Goal: Information Seeking & Learning: Check status

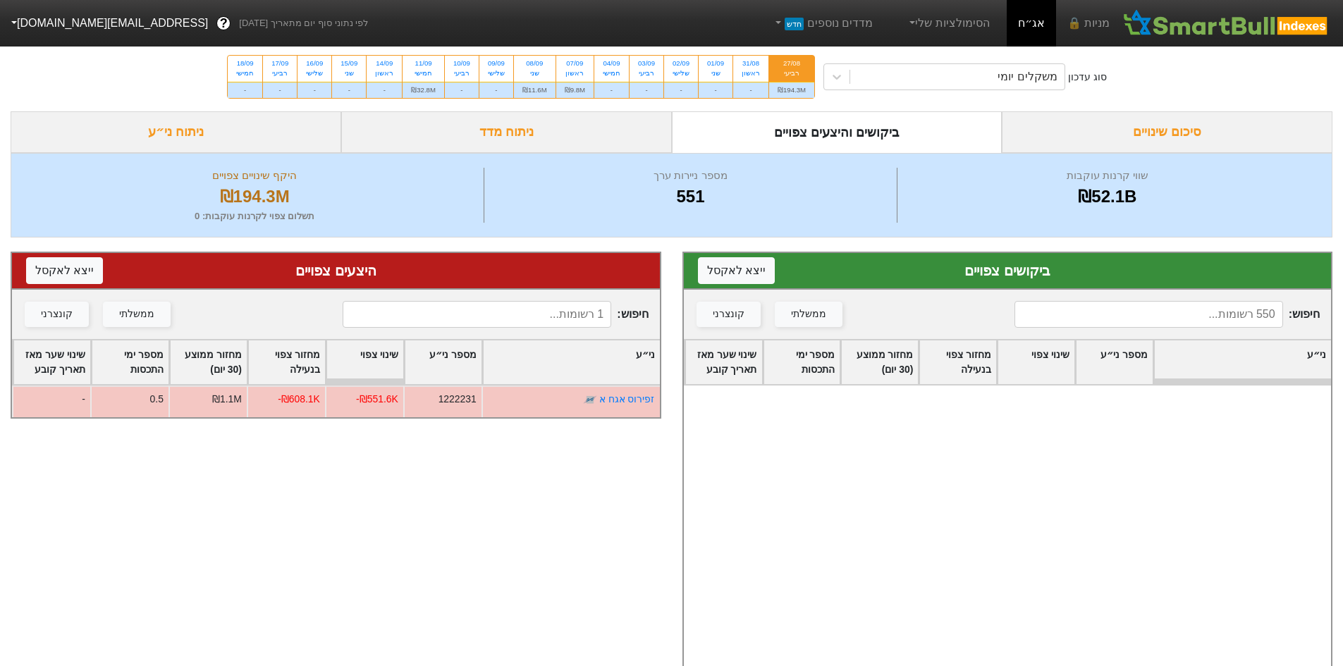
scroll to position [16722, 0]
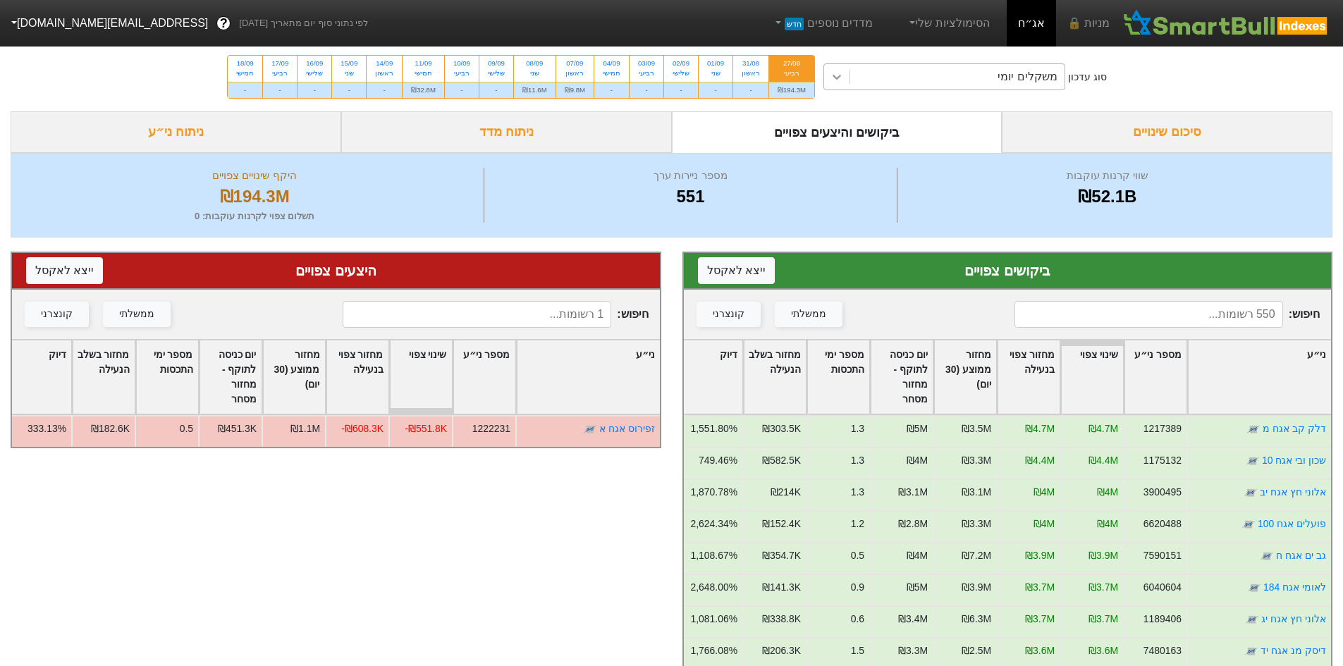
click at [834, 75] on icon at bounding box center [837, 77] width 14 height 14
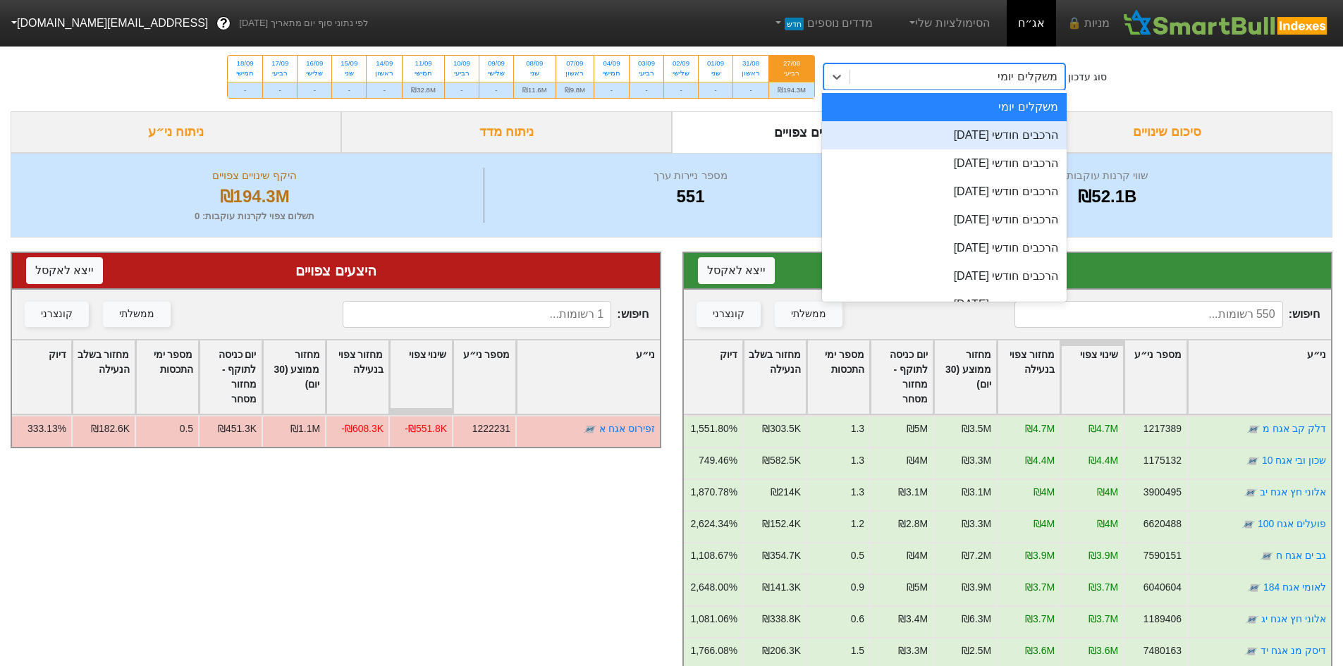
click at [895, 138] on div "הרכבים חודשי 28/08/2025" at bounding box center [944, 135] width 245 height 28
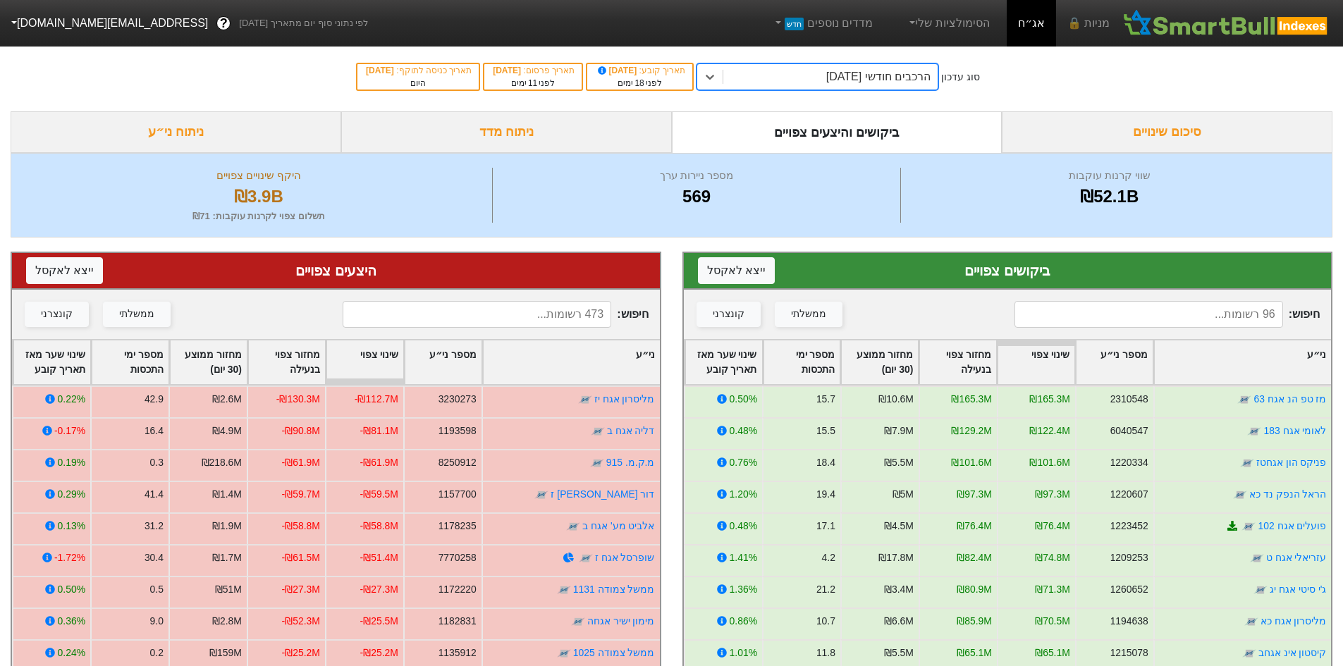
click at [561, 364] on div "ני״ע" at bounding box center [571, 363] width 177 height 44
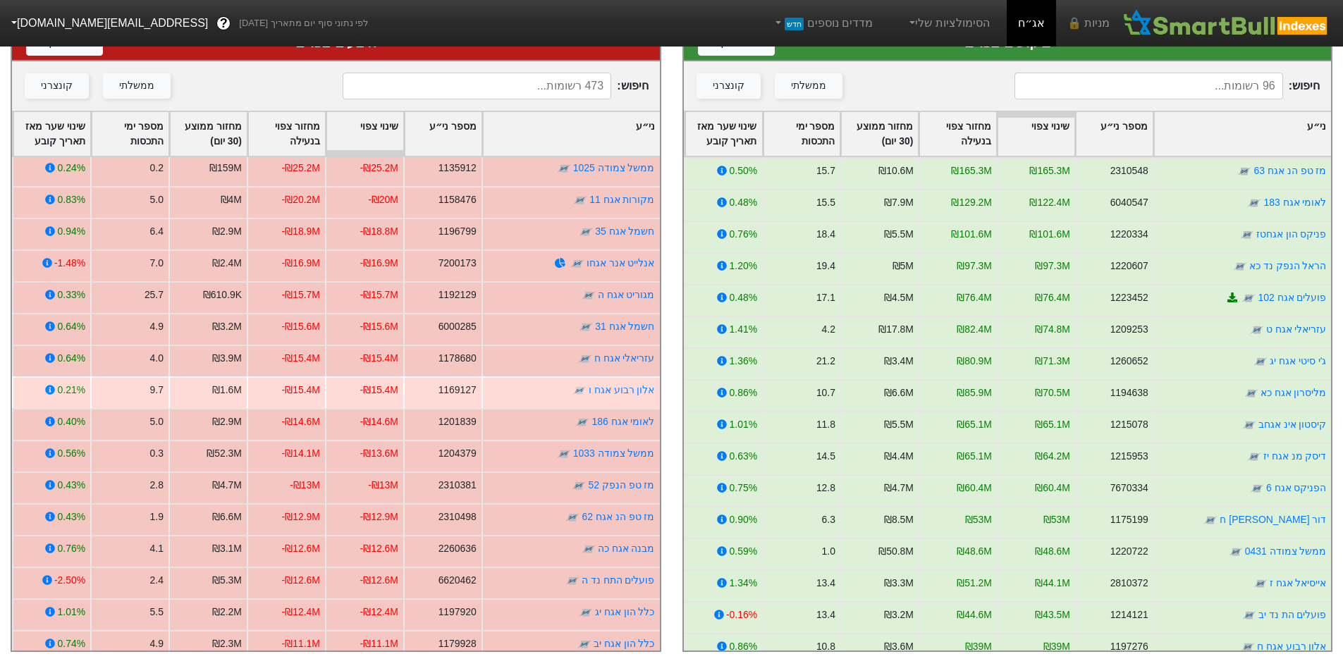
scroll to position [282, 0]
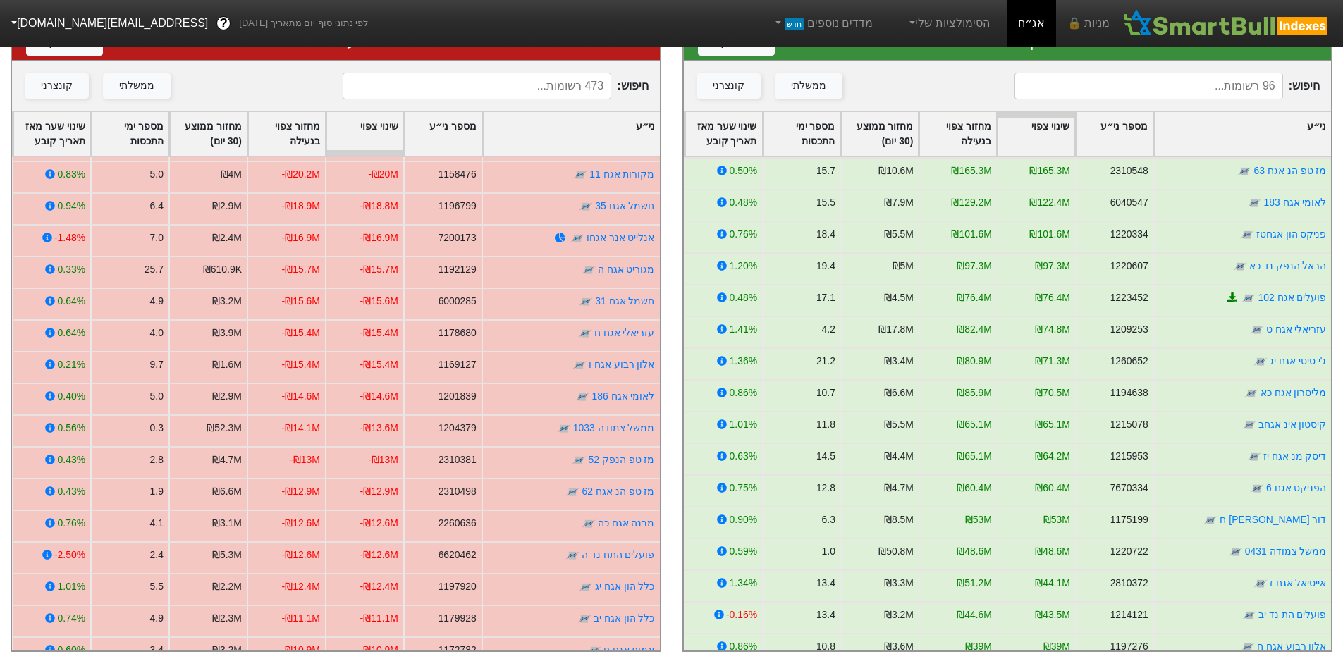
click at [534, 127] on div "ני״ע" at bounding box center [571, 134] width 177 height 44
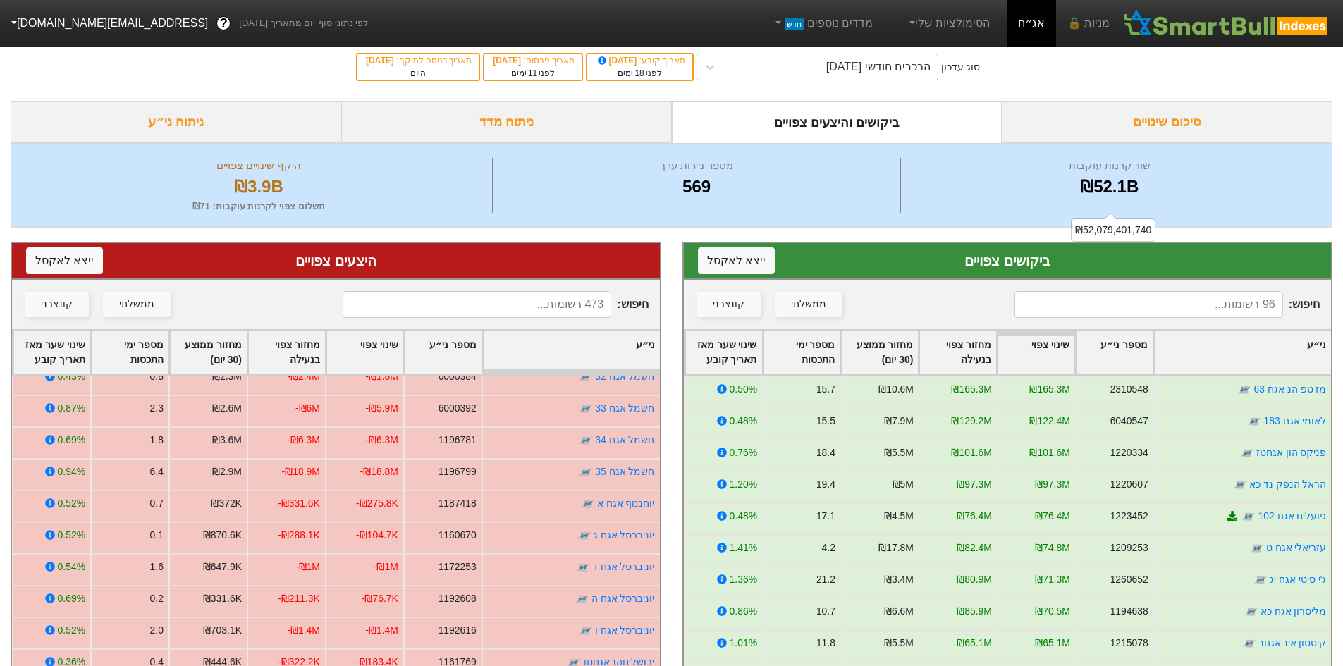
scroll to position [0, 0]
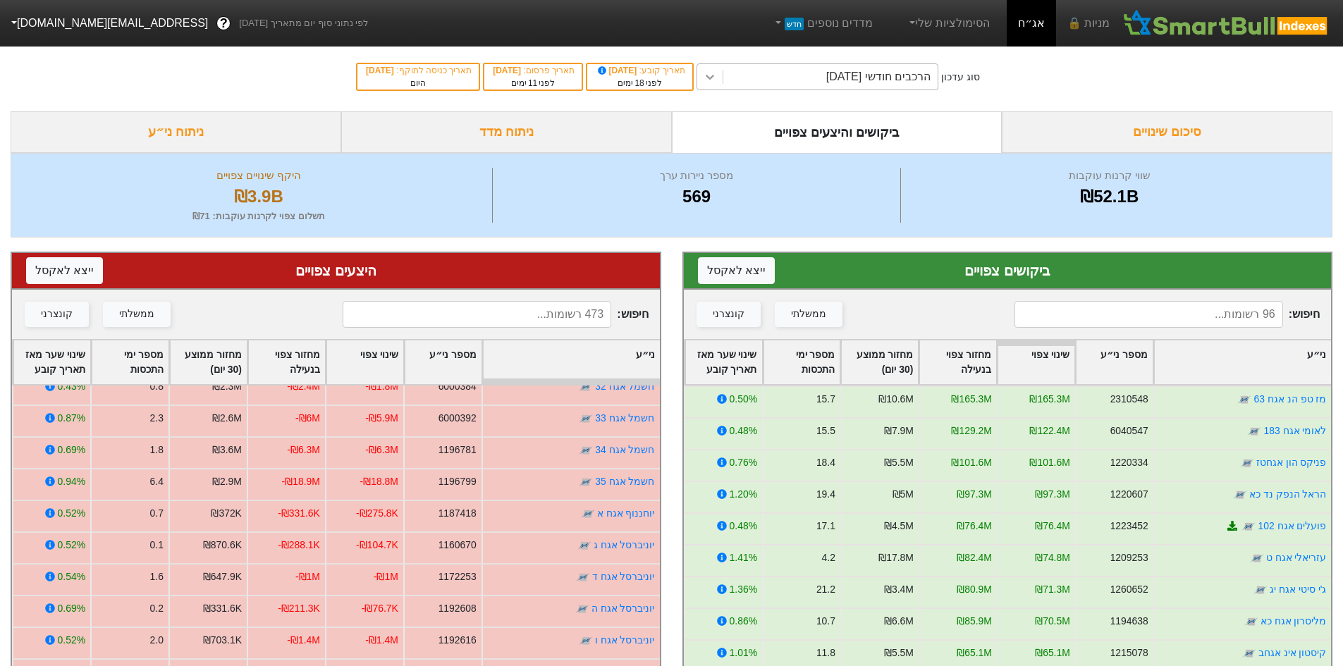
click at [717, 73] on icon at bounding box center [710, 77] width 14 height 14
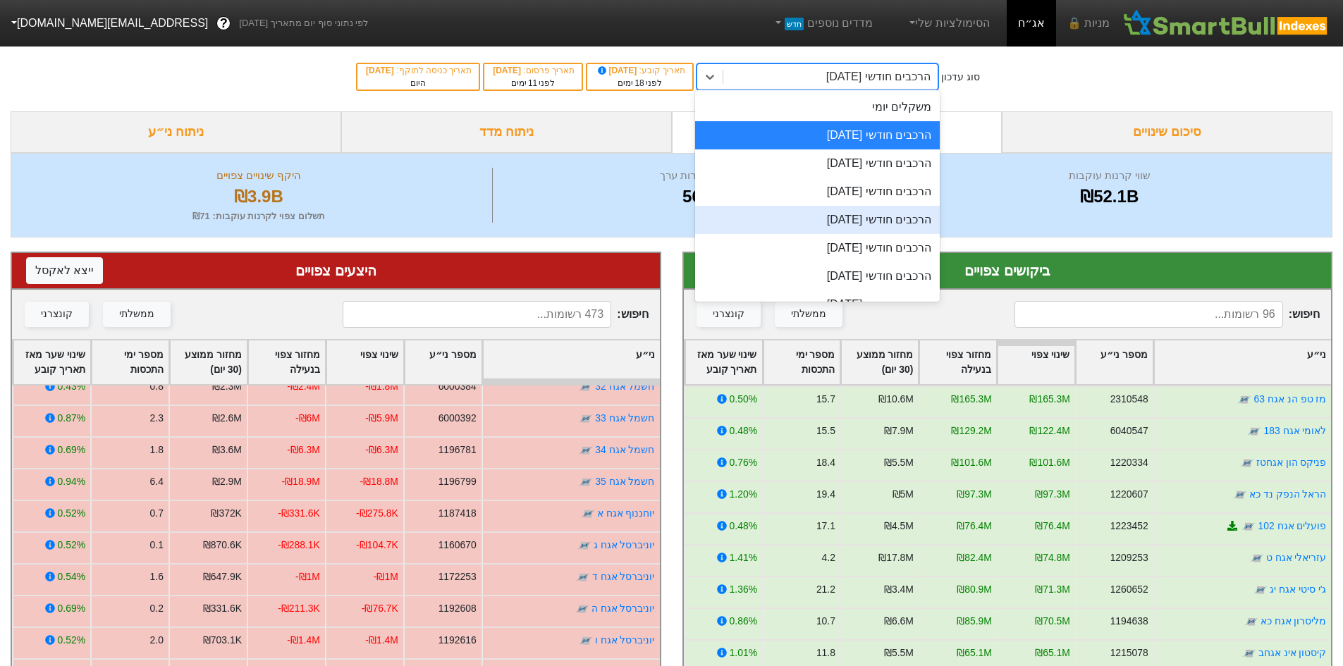
click at [809, 221] on div "הרכבים חודשי 26/11/2025" at bounding box center [817, 220] width 245 height 28
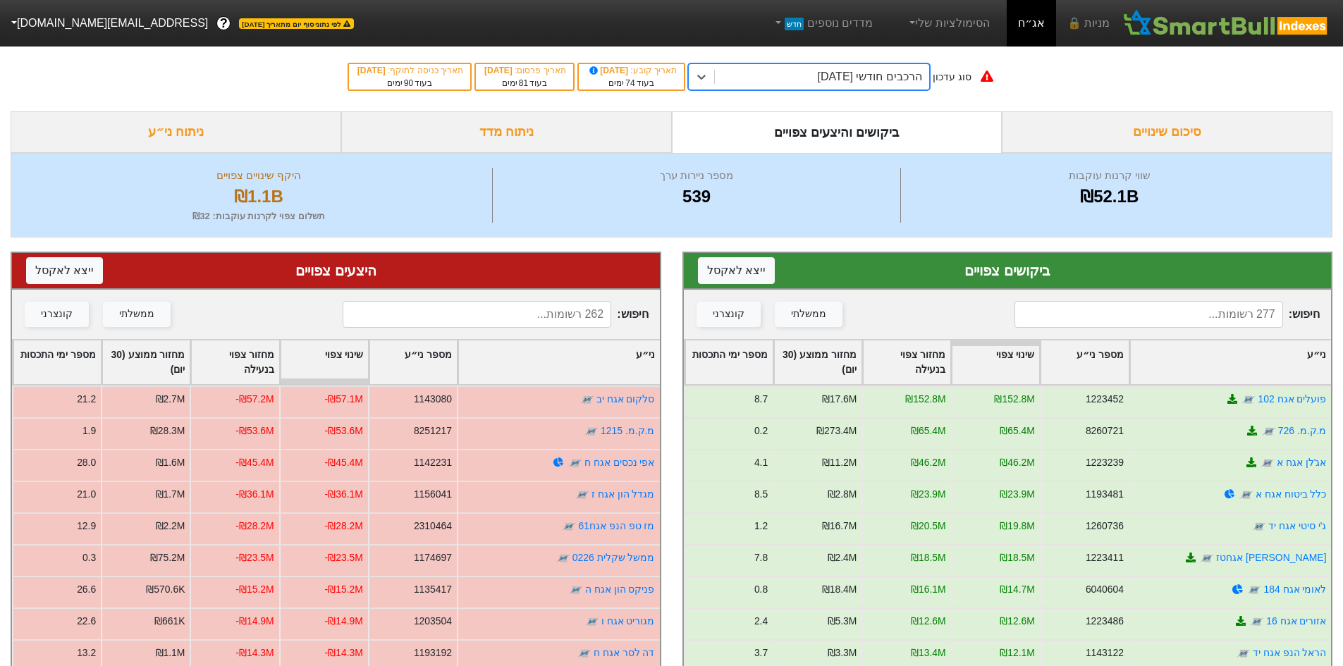
click at [547, 366] on div "ני״ע" at bounding box center [558, 363] width 201 height 44
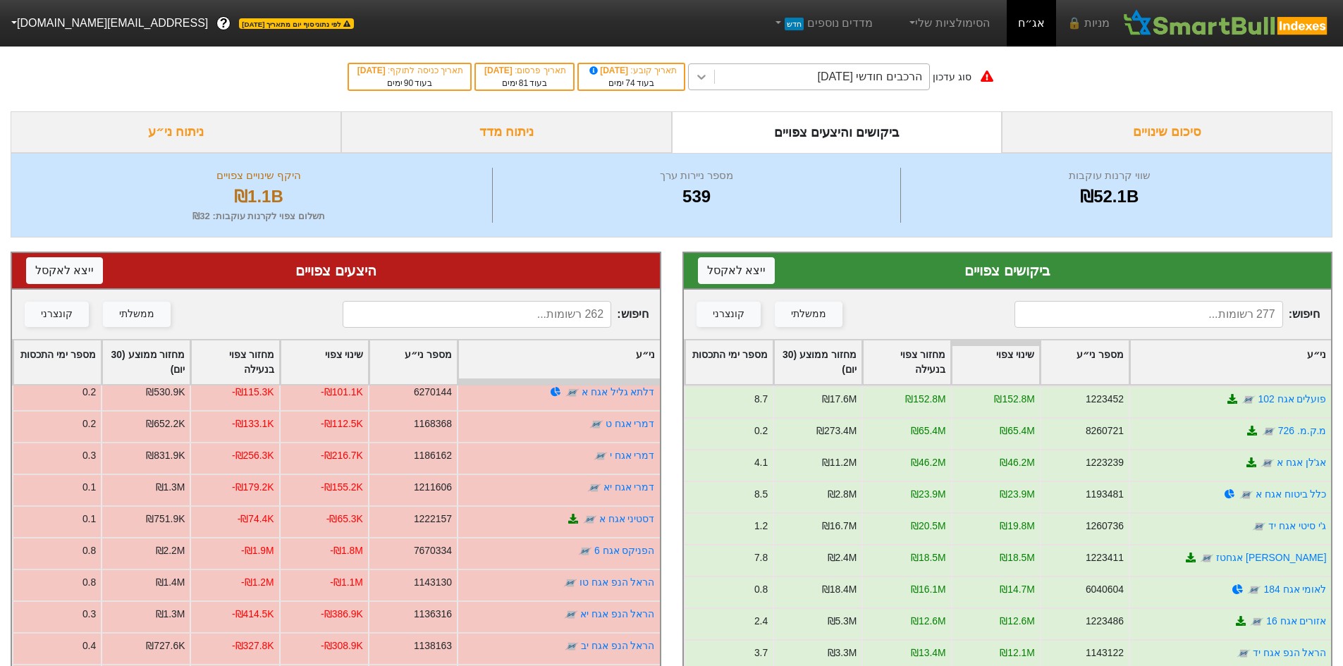
click at [709, 77] on icon at bounding box center [702, 77] width 14 height 14
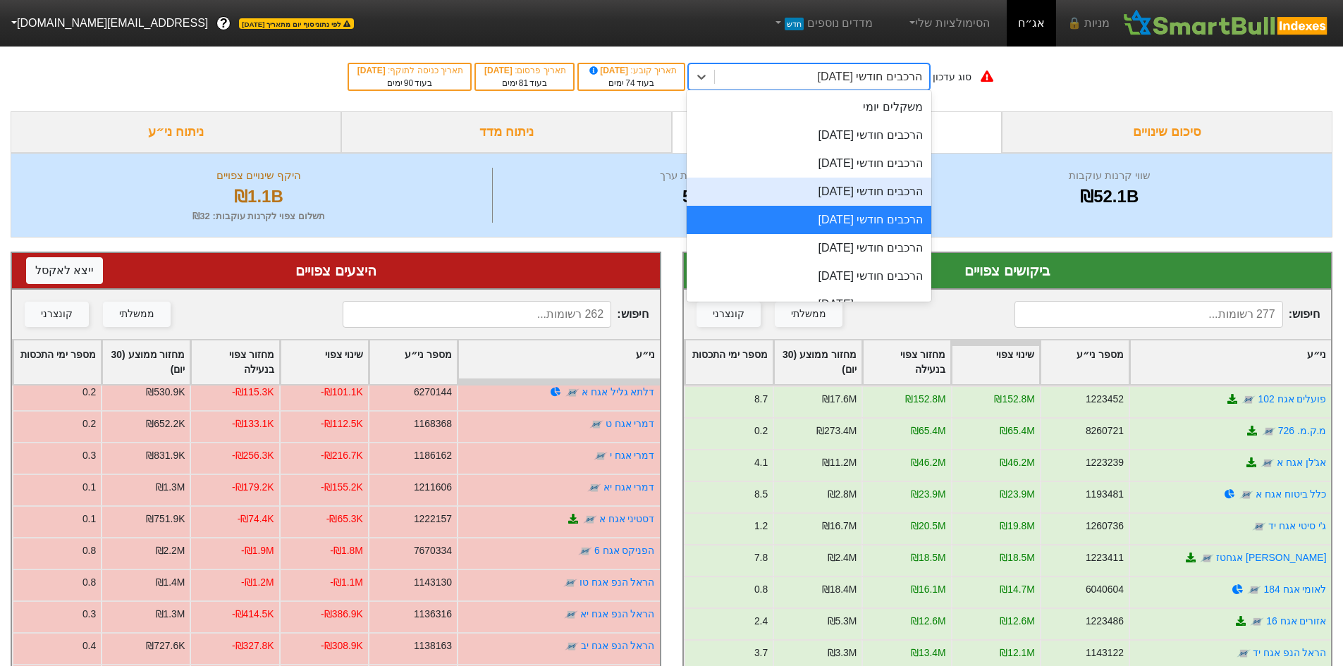
click at [797, 185] on div "הרכבים חודשי 29/10/2025" at bounding box center [809, 192] width 245 height 28
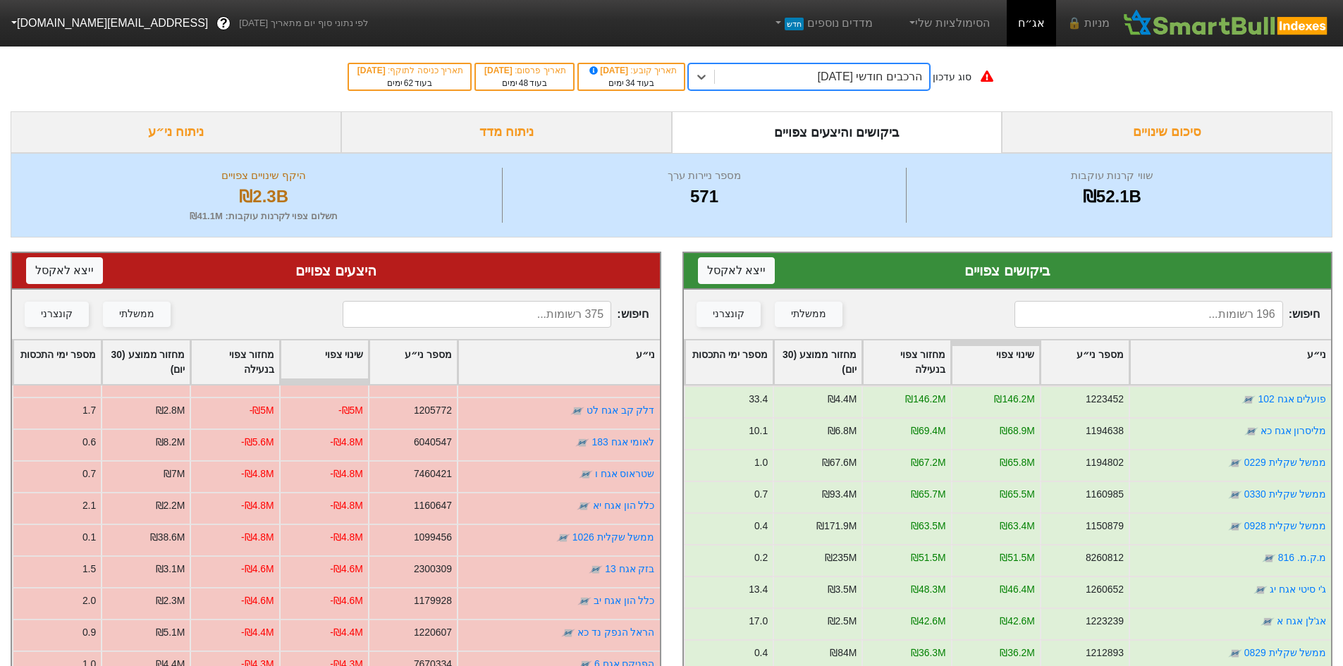
scroll to position [1040, 0]
click at [504, 360] on div "ני״ע" at bounding box center [558, 363] width 201 height 44
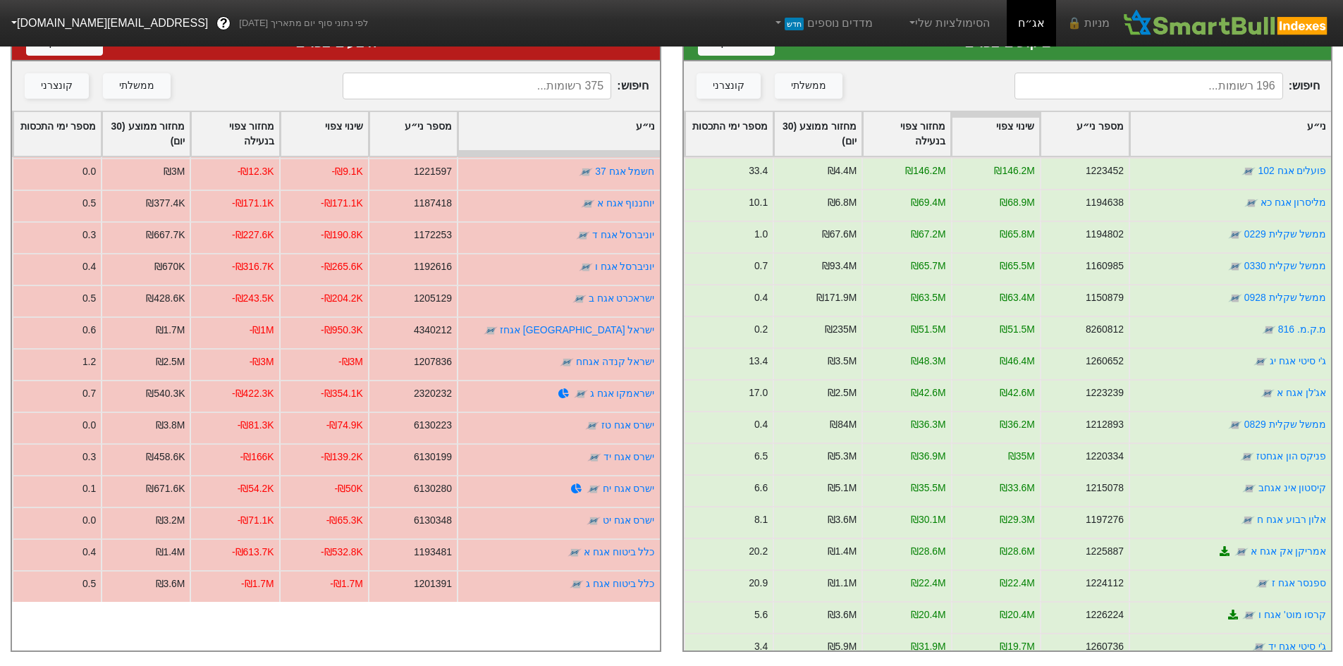
scroll to position [5200, 0]
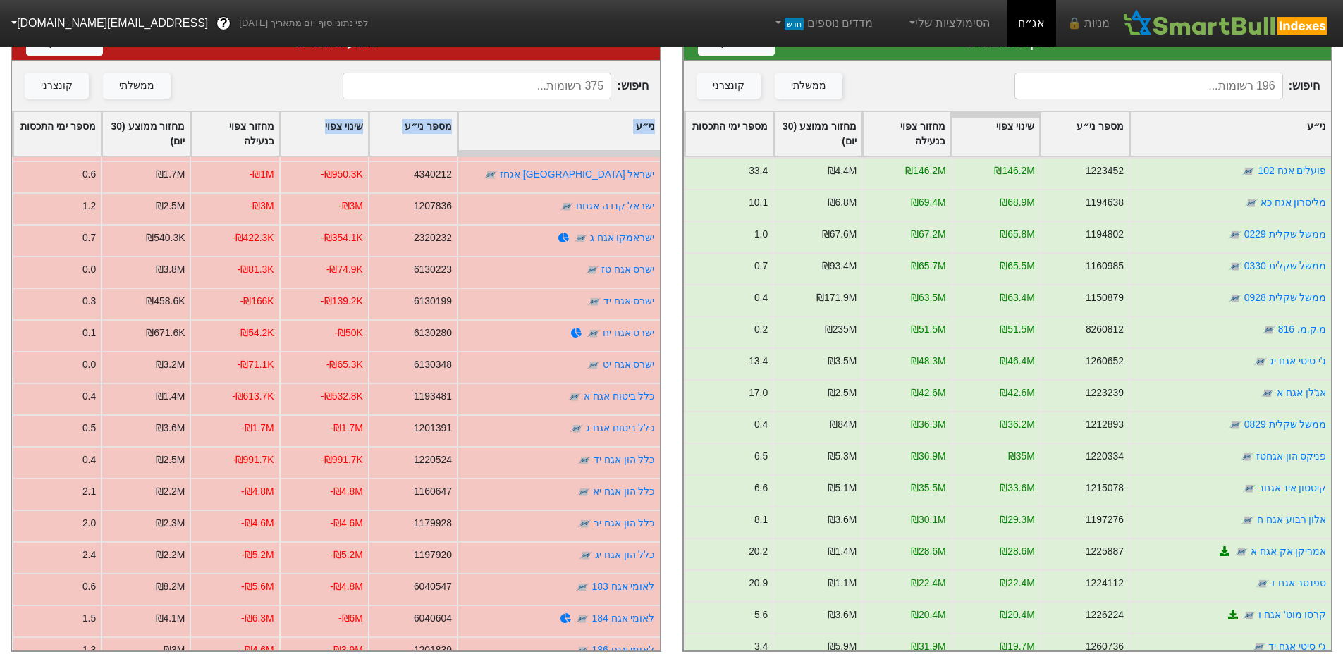
drag, startPoint x: 306, startPoint y: 83, endPoint x: 305, endPoint y: 113, distance: 29.6
click at [305, 113] on div "היצעים צפויים ייצא ל אקסל חיפוש : ממשלתי קונצרני ני״ע מספר ני״ע שינוי צפוי מחזו…" at bounding box center [336, 337] width 651 height 629
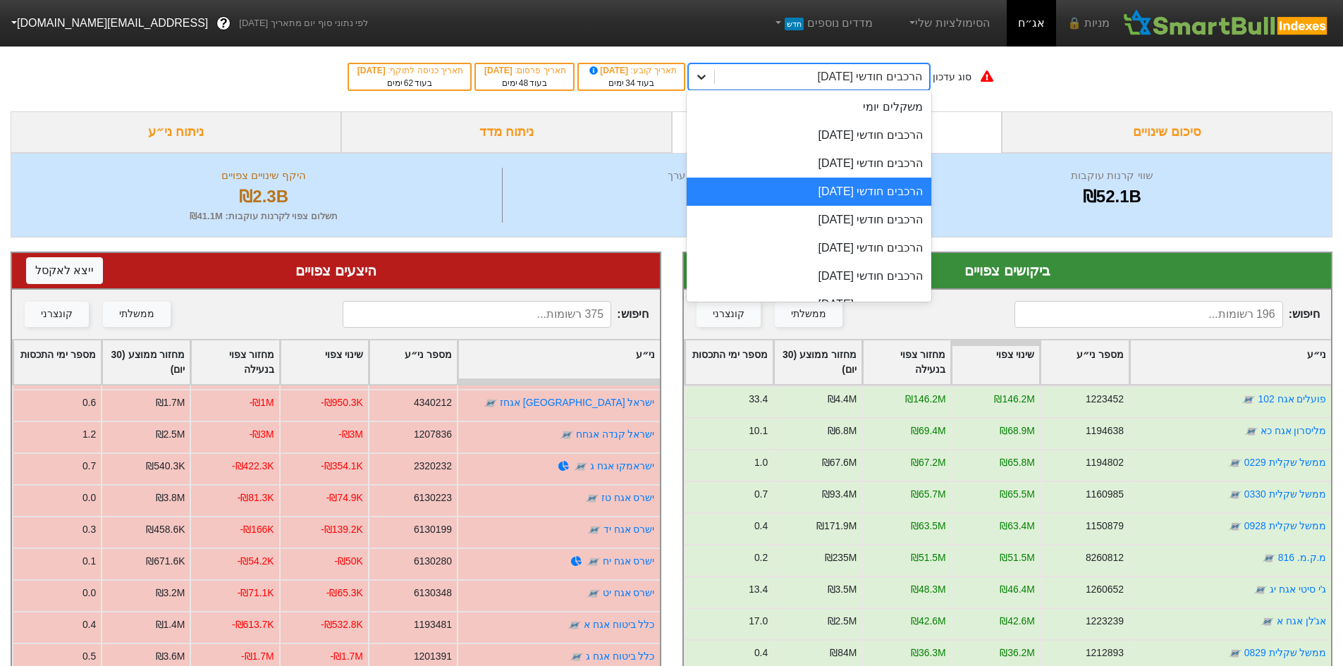
click at [709, 75] on icon at bounding box center [702, 77] width 14 height 14
click at [831, 245] on div "הרכבים חודשי 30/12/2025" at bounding box center [809, 248] width 245 height 28
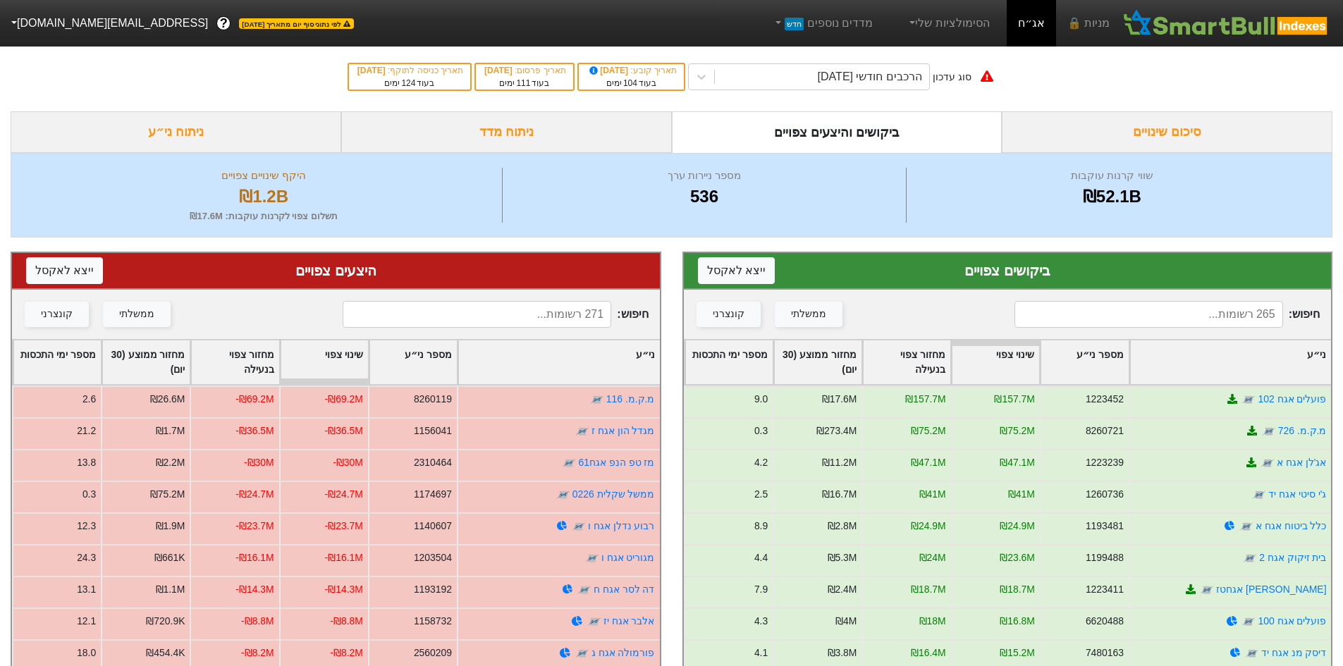
click at [561, 361] on div "ני״ע" at bounding box center [558, 363] width 201 height 44
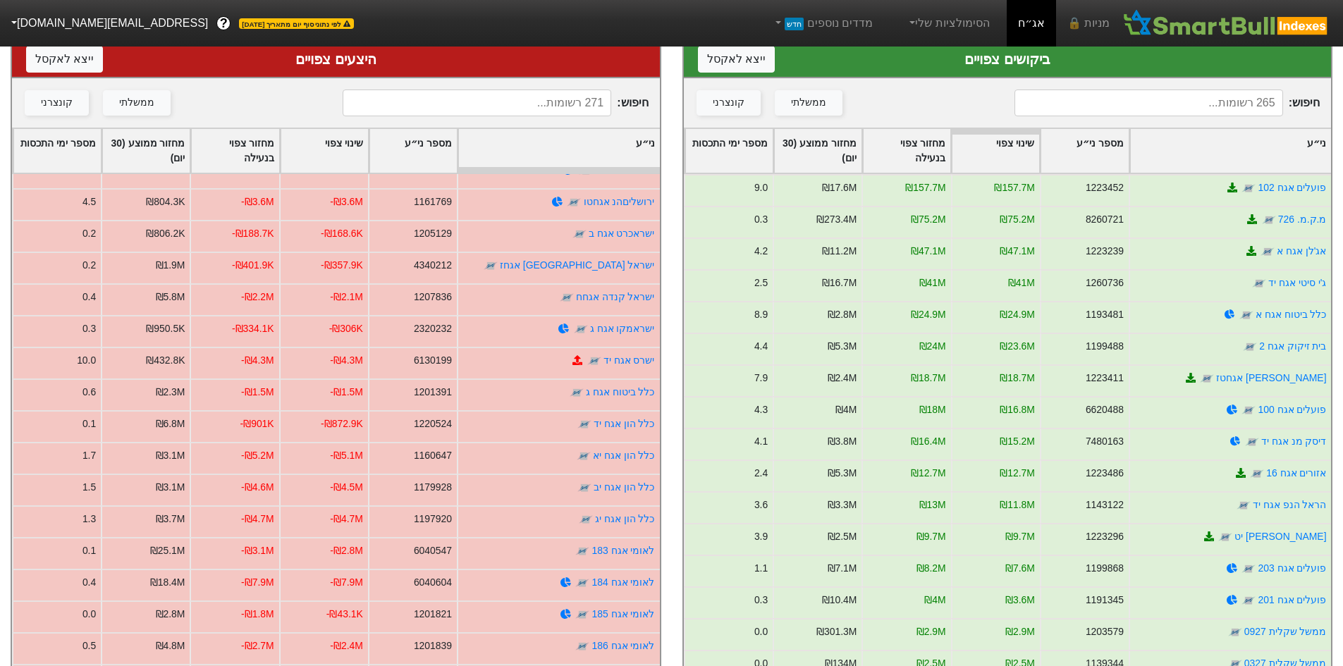
scroll to position [3596, 0]
